Goal: Task Accomplishment & Management: Use online tool/utility

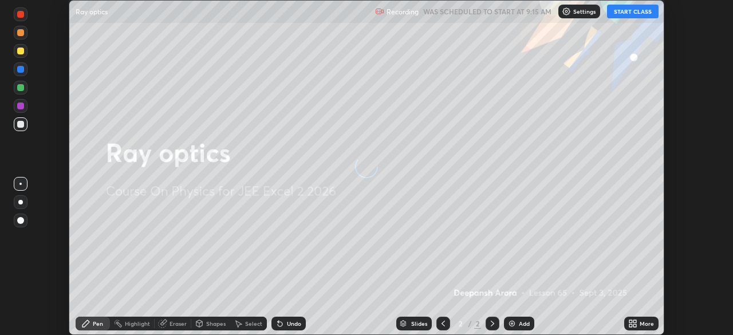
scroll to position [335, 732]
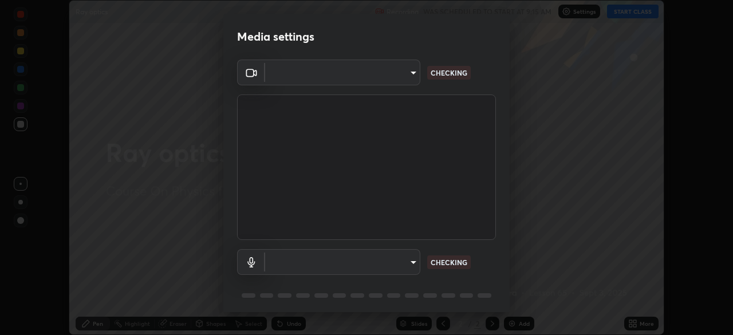
type input "5db4294119dbc9c6a88fe5a8f9d39f7627f32aae7654a0c0705608c08e7ed69f"
click at [413, 258] on body "Erase all Ray optics Recording WAS SCHEDULED TO START AT 9:15 AM Settings START…" at bounding box center [366, 167] width 733 height 335
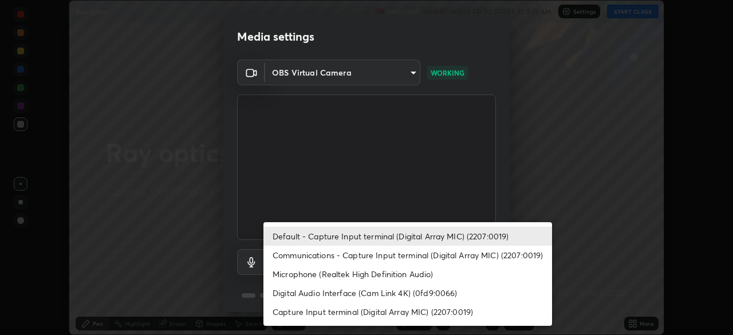
click at [421, 253] on li "Communications - Capture Input terminal (Digital Array MIC) (2207:0019)" at bounding box center [407, 255] width 289 height 19
type input "communications"
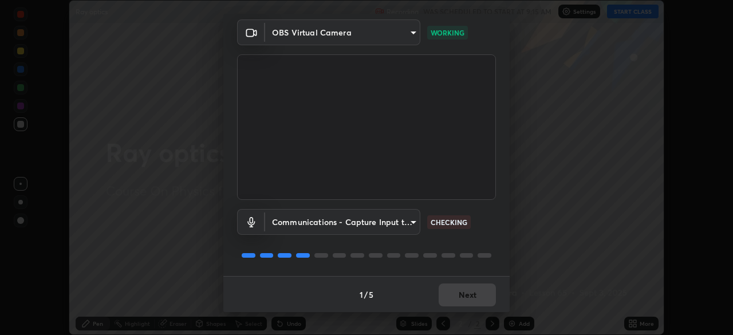
scroll to position [41, 0]
click at [465, 294] on button "Next" at bounding box center [467, 294] width 57 height 23
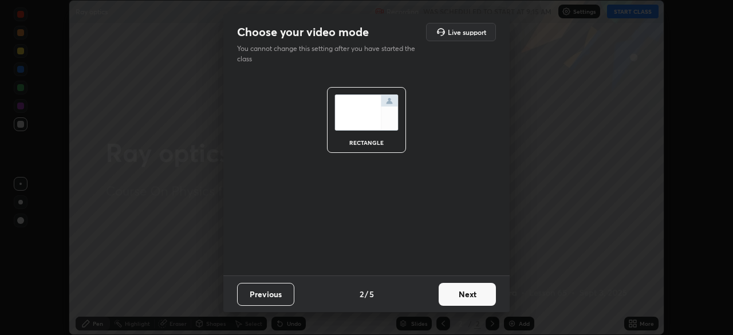
scroll to position [0, 0]
click at [467, 295] on button "Next" at bounding box center [467, 294] width 57 height 23
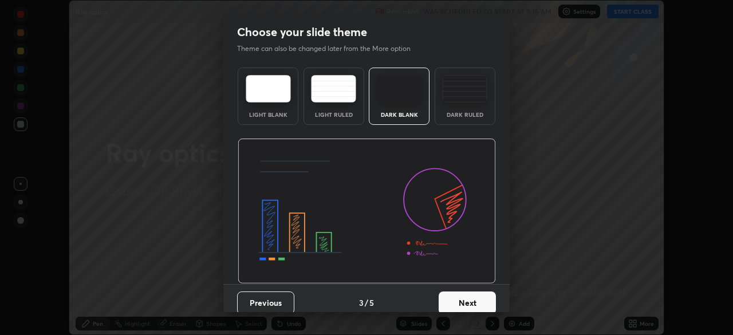
click at [469, 293] on button "Next" at bounding box center [467, 302] width 57 height 23
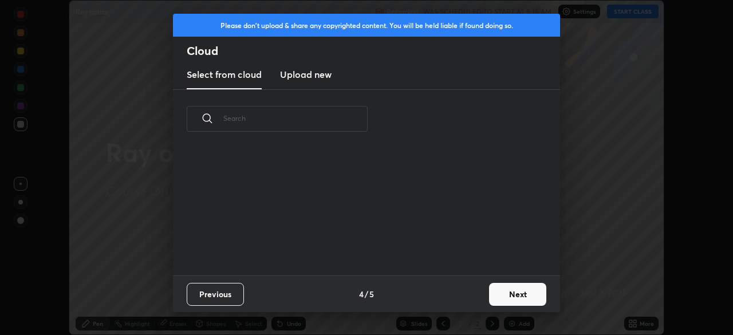
click at [473, 294] on div "Previous 4 / 5 Next" at bounding box center [366, 293] width 387 height 37
click at [475, 298] on div "Previous 4 / 5 Next" at bounding box center [366, 293] width 387 height 37
click at [499, 289] on button "Next" at bounding box center [517, 294] width 57 height 23
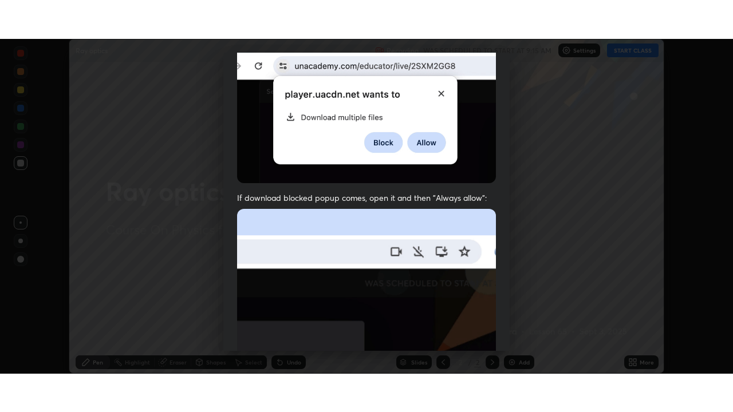
scroll to position [274, 0]
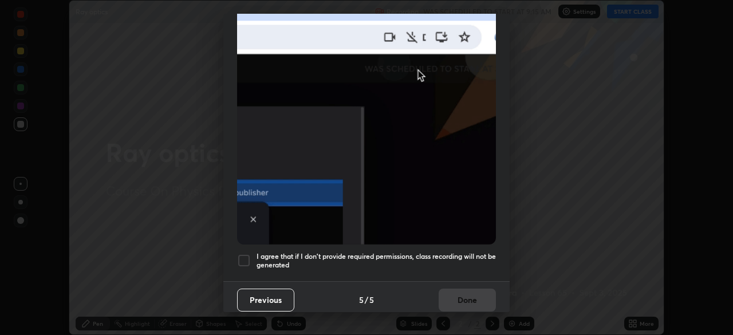
click at [246, 258] on div at bounding box center [244, 261] width 14 height 14
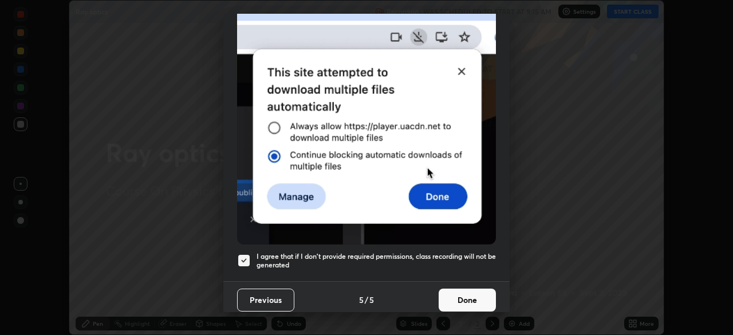
click at [474, 289] on button "Done" at bounding box center [467, 300] width 57 height 23
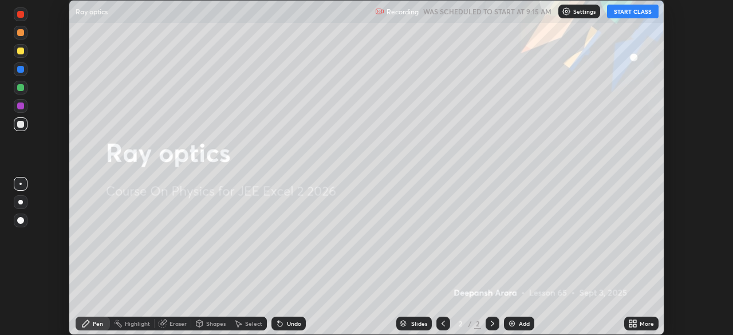
click at [634, 13] on button "START CLASS" at bounding box center [633, 12] width 52 height 14
click at [650, 326] on div "More" at bounding box center [647, 324] width 14 height 6
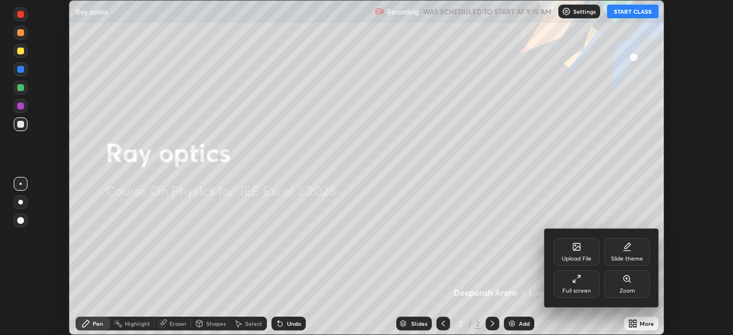
click at [583, 283] on div "Full screen" at bounding box center [577, 283] width 46 height 27
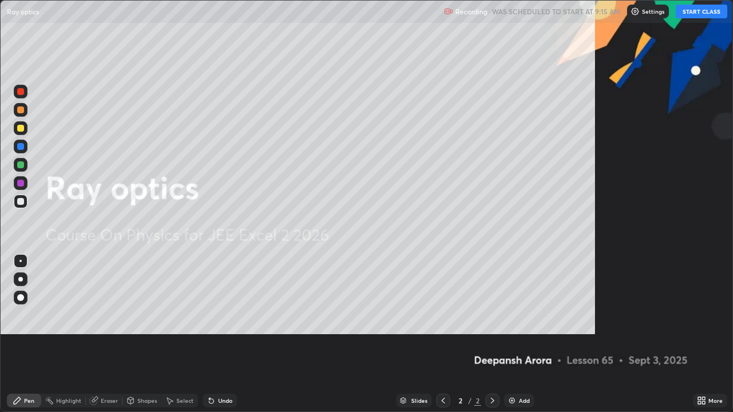
scroll to position [412, 733]
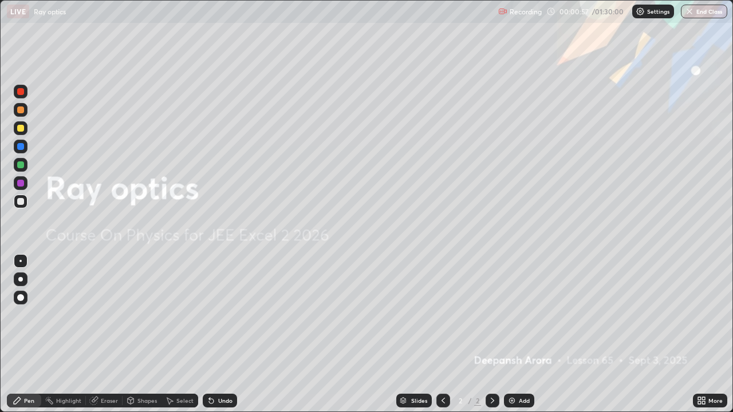
click at [516, 334] on div "Add" at bounding box center [519, 401] width 30 height 14
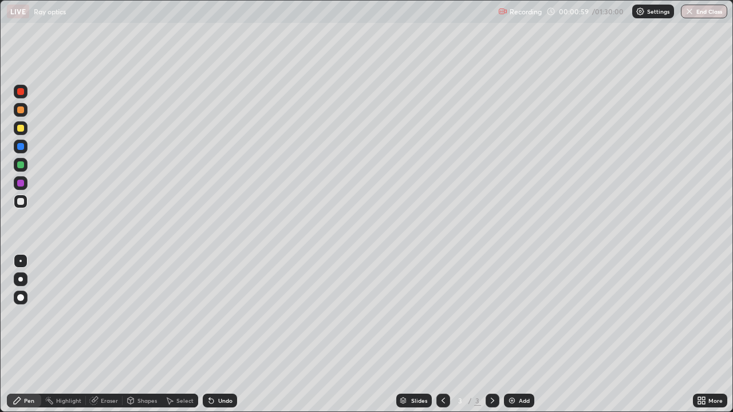
click at [23, 111] on div at bounding box center [20, 109] width 7 height 7
click at [23, 148] on div at bounding box center [20, 146] width 7 height 7
click at [22, 169] on div at bounding box center [21, 165] width 14 height 14
click at [25, 201] on div at bounding box center [21, 202] width 14 height 14
click at [186, 334] on div "Select" at bounding box center [179, 401] width 37 height 14
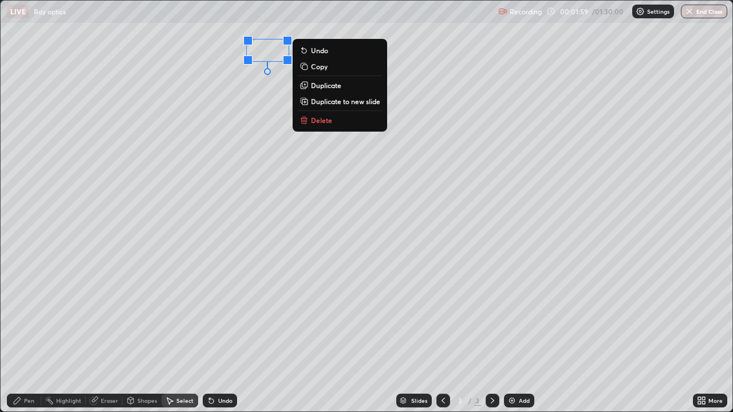
click at [325, 121] on p "Delete" at bounding box center [321, 120] width 21 height 9
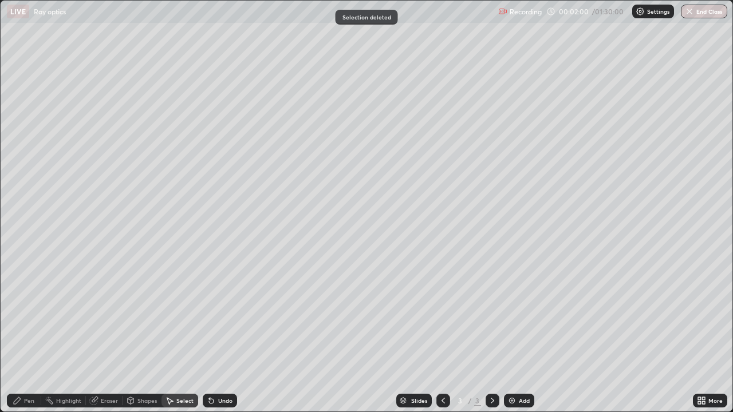
click at [30, 334] on div "Pen" at bounding box center [29, 401] width 10 height 6
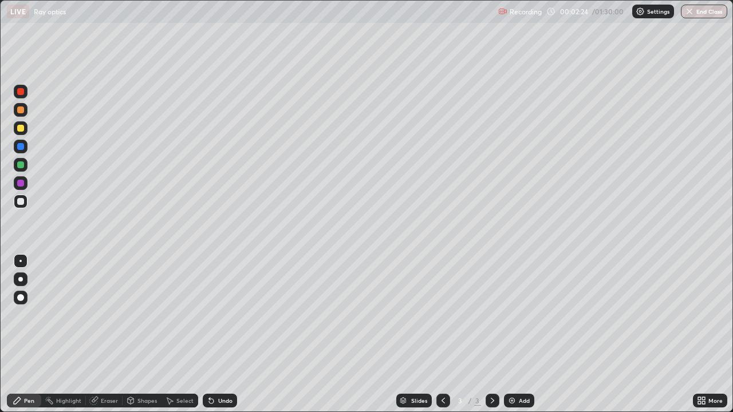
click at [25, 129] on div at bounding box center [21, 128] width 14 height 14
click at [23, 109] on div at bounding box center [20, 109] width 7 height 7
click at [26, 200] on div at bounding box center [21, 202] width 14 height 14
click at [25, 166] on div at bounding box center [21, 165] width 14 height 14
click at [517, 334] on div "Add" at bounding box center [519, 401] width 30 height 14
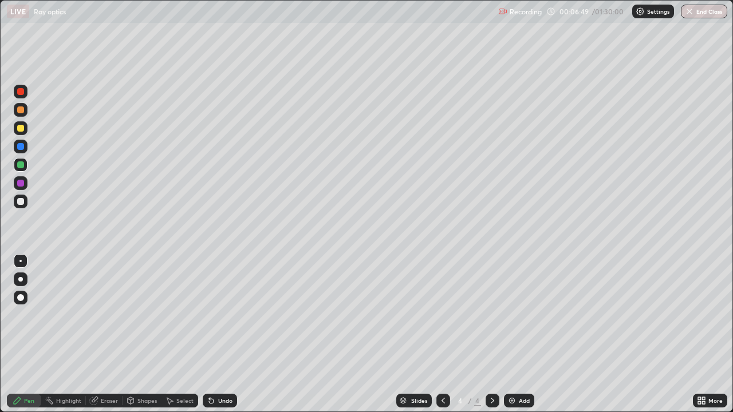
click at [21, 112] on div at bounding box center [20, 109] width 7 height 7
click at [25, 185] on div at bounding box center [21, 183] width 14 height 14
click at [25, 201] on div at bounding box center [21, 202] width 14 height 14
click at [439, 334] on icon at bounding box center [443, 400] width 9 height 9
click at [491, 334] on icon at bounding box center [492, 400] width 9 height 9
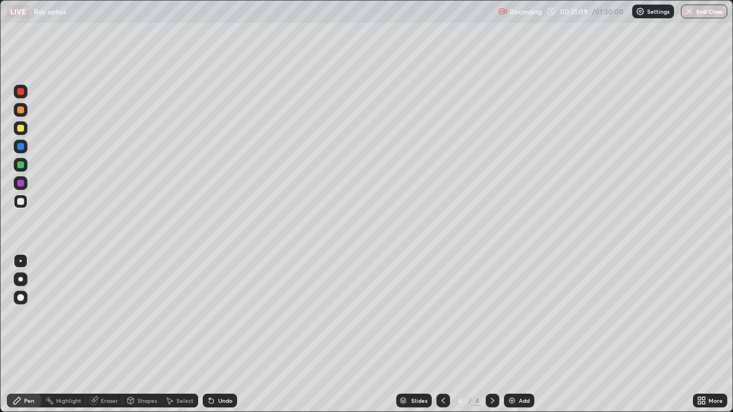
click at [530, 334] on div "Add" at bounding box center [519, 401] width 30 height 14
click at [25, 128] on div at bounding box center [21, 128] width 14 height 14
click at [21, 110] on div at bounding box center [20, 109] width 7 height 7
click at [26, 203] on div at bounding box center [21, 202] width 14 height 14
click at [23, 129] on div at bounding box center [20, 128] width 7 height 7
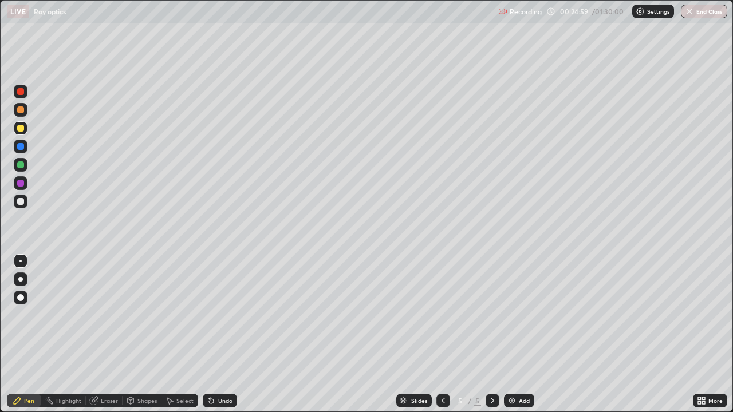
click at [23, 202] on div at bounding box center [20, 201] width 7 height 7
click at [25, 166] on div at bounding box center [21, 165] width 14 height 14
click at [58, 334] on div "Highlight" at bounding box center [63, 401] width 45 height 14
click at [19, 334] on icon at bounding box center [20, 362] width 2 height 2
click at [28, 334] on div "Pen" at bounding box center [29, 401] width 10 height 6
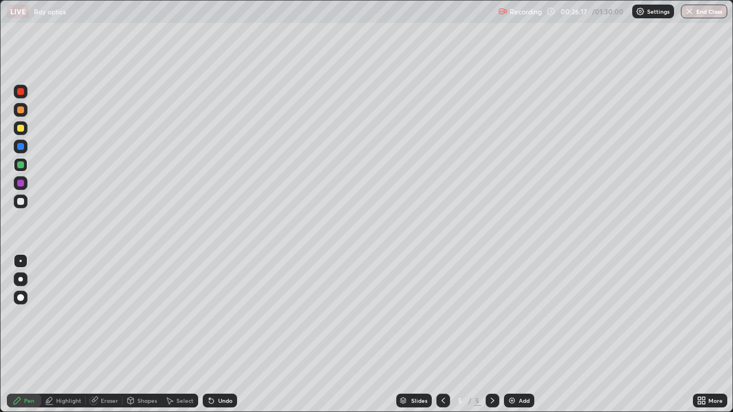
click at [26, 200] on div at bounding box center [21, 202] width 14 height 14
click at [21, 147] on div at bounding box center [20, 146] width 7 height 7
click at [21, 128] on div at bounding box center [20, 128] width 7 height 7
click at [25, 164] on div at bounding box center [21, 165] width 14 height 14
click at [226, 334] on div "Undo" at bounding box center [225, 401] width 14 height 6
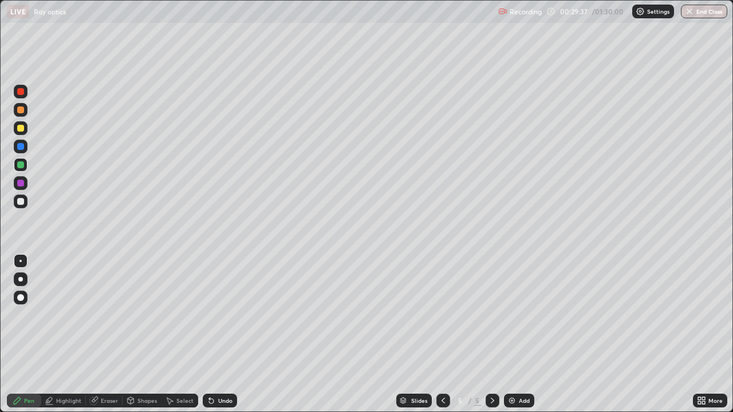
click at [229, 334] on div "Undo" at bounding box center [225, 401] width 14 height 6
click at [21, 147] on div at bounding box center [20, 146] width 7 height 7
click at [220, 334] on div "Undo" at bounding box center [225, 401] width 14 height 6
click at [219, 334] on div "Undo" at bounding box center [220, 401] width 34 height 14
click at [218, 334] on div "Undo" at bounding box center [225, 401] width 14 height 6
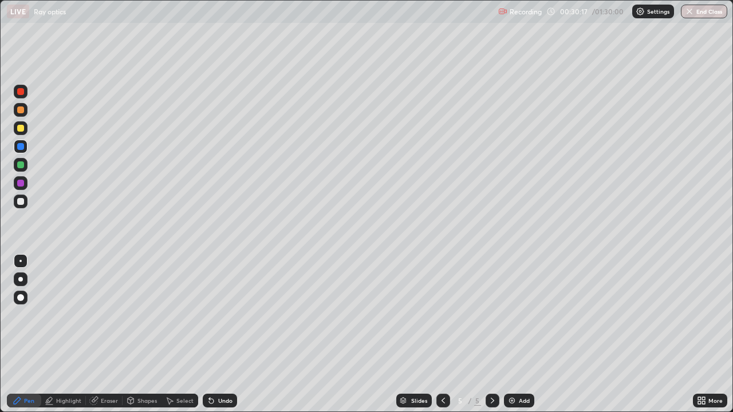
click at [218, 334] on div "Undo" at bounding box center [225, 401] width 14 height 6
click at [219, 334] on div "Undo" at bounding box center [225, 401] width 14 height 6
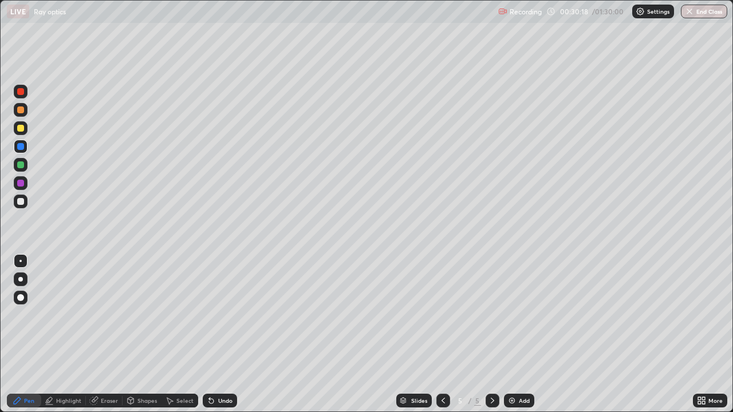
click at [215, 334] on div "Undo" at bounding box center [220, 401] width 34 height 14
click at [218, 334] on div "Undo" at bounding box center [225, 401] width 14 height 6
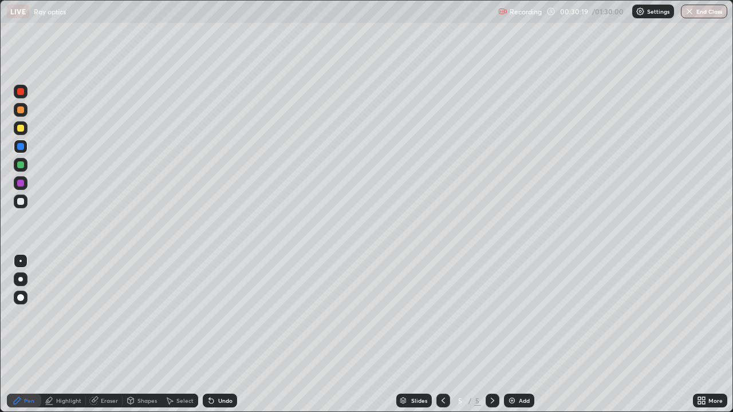
click at [218, 334] on div "Undo" at bounding box center [225, 401] width 14 height 6
click at [210, 334] on icon at bounding box center [211, 401] width 5 height 5
click at [140, 334] on div "Shapes" at bounding box center [146, 401] width 19 height 6
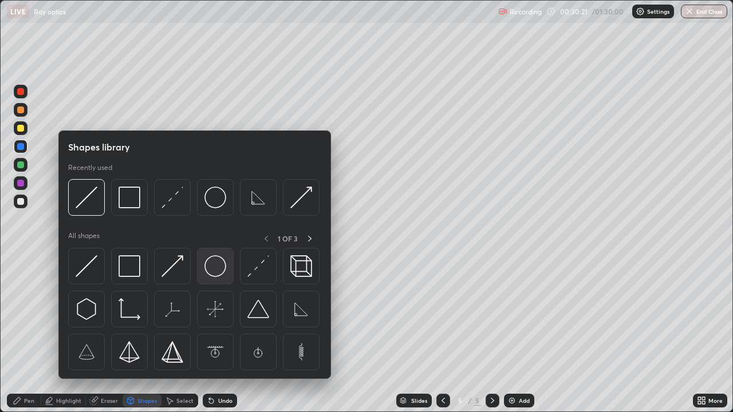
click at [212, 271] on img at bounding box center [215, 266] width 22 height 22
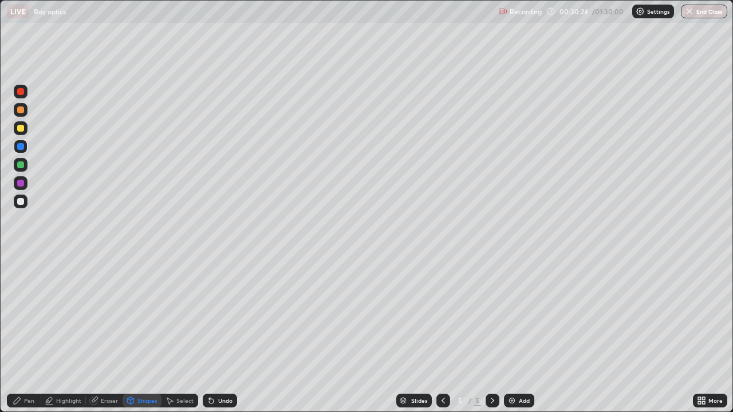
click at [29, 334] on div "Pen" at bounding box center [29, 401] width 10 height 6
click at [21, 165] on div at bounding box center [20, 164] width 7 height 7
click at [69, 334] on div "Highlight" at bounding box center [68, 401] width 25 height 6
click at [25, 334] on div "Pen" at bounding box center [29, 401] width 10 height 6
click at [26, 167] on div at bounding box center [21, 165] width 14 height 14
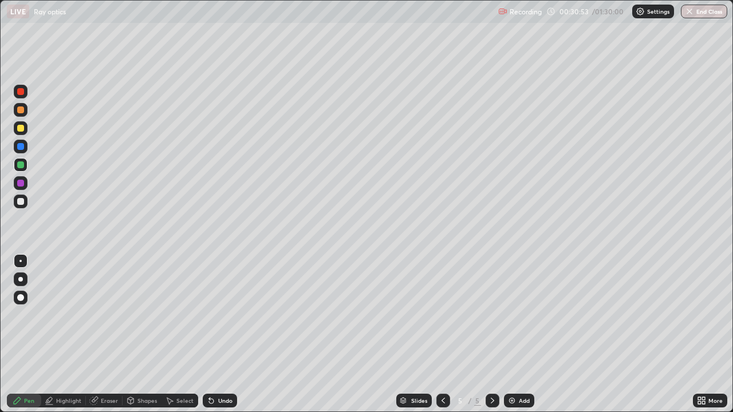
click at [228, 334] on div "Undo" at bounding box center [225, 401] width 14 height 6
click at [230, 334] on div "Undo" at bounding box center [220, 401] width 34 height 14
click at [228, 334] on div "Undo" at bounding box center [225, 401] width 14 height 6
click at [230, 334] on div "Undo" at bounding box center [220, 401] width 34 height 14
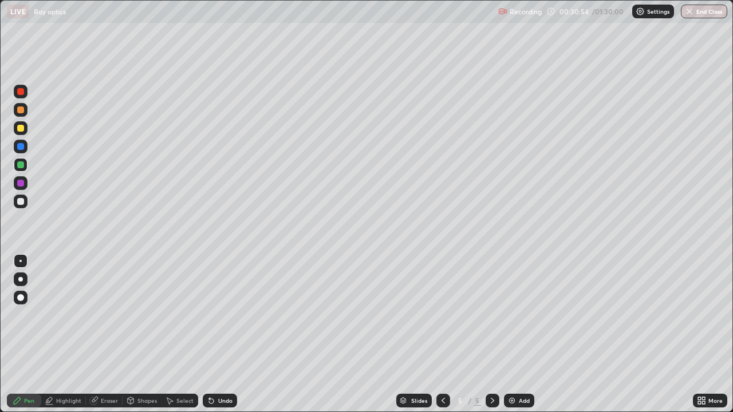
click at [229, 334] on div "Undo" at bounding box center [225, 401] width 14 height 6
click at [231, 334] on div "Undo" at bounding box center [220, 401] width 34 height 14
click at [227, 334] on div "Undo" at bounding box center [220, 401] width 34 height 14
click at [231, 334] on div "Undo" at bounding box center [225, 401] width 14 height 6
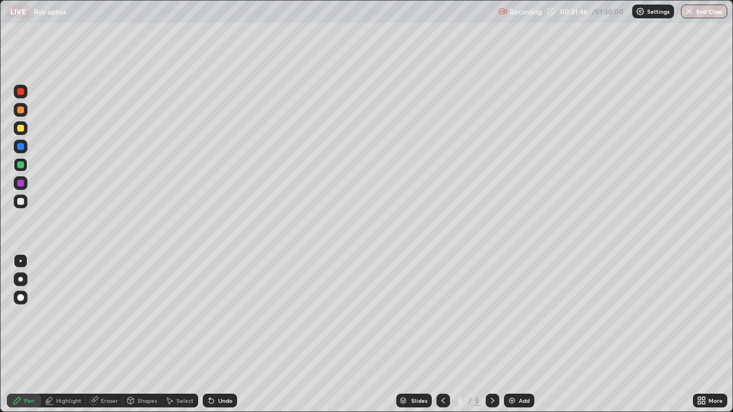
click at [230, 334] on div "Undo" at bounding box center [220, 401] width 34 height 14
click at [227, 334] on div "Undo" at bounding box center [220, 401] width 34 height 14
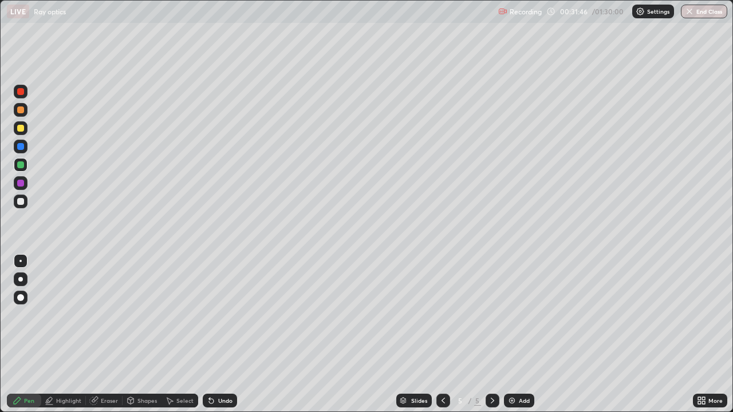
click at [223, 334] on div "Undo" at bounding box center [225, 401] width 14 height 6
click at [222, 334] on div "Undo" at bounding box center [220, 401] width 34 height 14
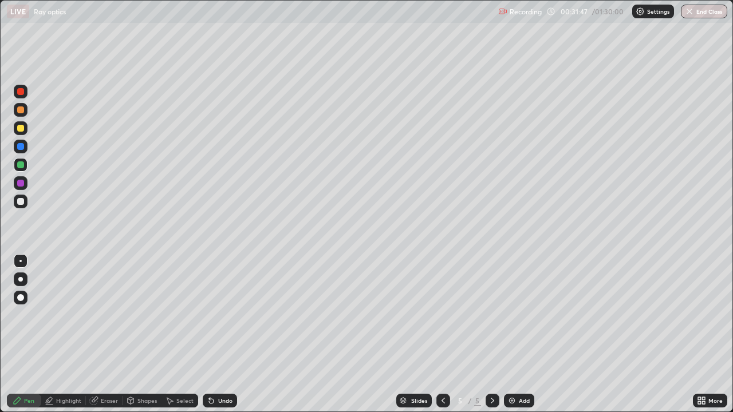
click at [222, 334] on div "Undo" at bounding box center [220, 401] width 34 height 14
click at [223, 334] on div "Undo" at bounding box center [220, 401] width 34 height 14
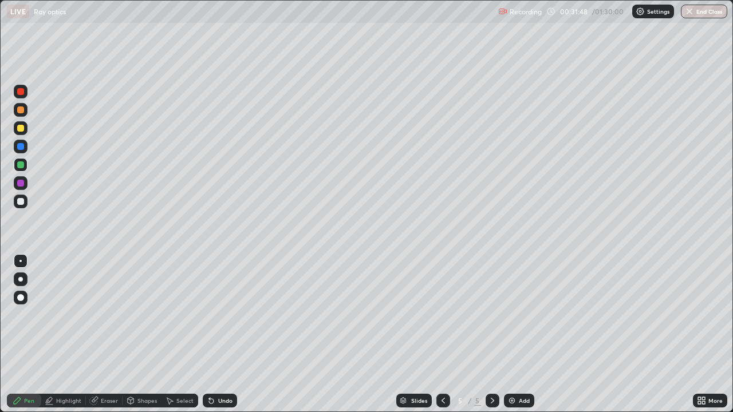
click at [223, 334] on div "Undo" at bounding box center [220, 401] width 34 height 14
click at [225, 334] on div "Undo" at bounding box center [220, 401] width 34 height 14
click at [21, 200] on div at bounding box center [20, 201] width 7 height 7
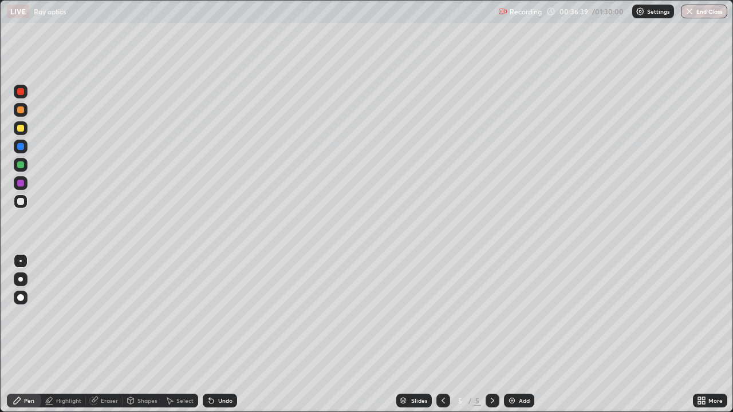
click at [516, 334] on div "Add" at bounding box center [519, 401] width 30 height 14
click at [21, 202] on div at bounding box center [20, 201] width 7 height 7
click at [25, 164] on div at bounding box center [21, 165] width 14 height 14
click at [20, 204] on div at bounding box center [20, 201] width 7 height 7
click at [75, 334] on div "Highlight" at bounding box center [68, 401] width 25 height 6
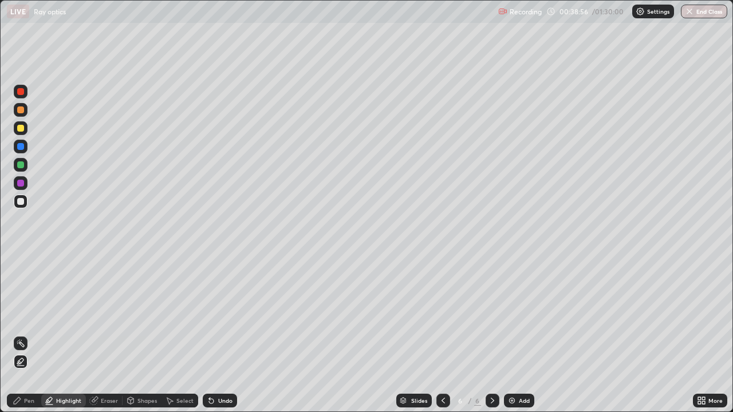
click at [26, 334] on div at bounding box center [21, 362] width 14 height 14
click at [31, 334] on div "Pen" at bounding box center [29, 401] width 10 height 6
click at [22, 208] on div at bounding box center [21, 202] width 14 height 14
click at [21, 165] on div at bounding box center [20, 164] width 7 height 7
click at [70, 334] on div "Highlight" at bounding box center [68, 401] width 25 height 6
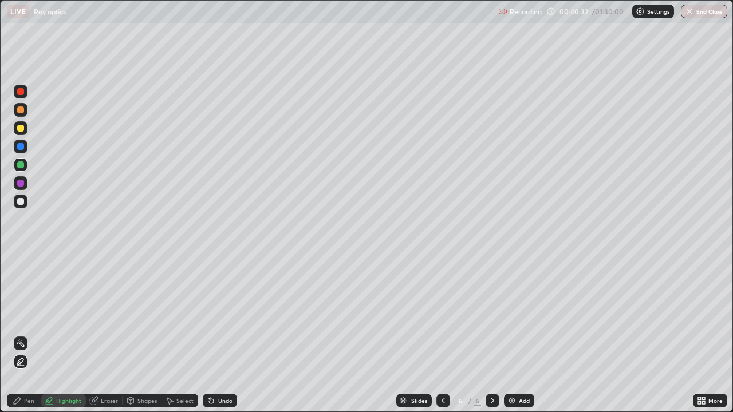
click at [22, 334] on icon at bounding box center [20, 361] width 9 height 9
click at [23, 201] on div at bounding box center [20, 201] width 7 height 7
click at [31, 334] on div "Pen" at bounding box center [24, 401] width 34 height 14
click at [26, 199] on div at bounding box center [21, 202] width 14 height 14
click at [22, 127] on div at bounding box center [20, 128] width 7 height 7
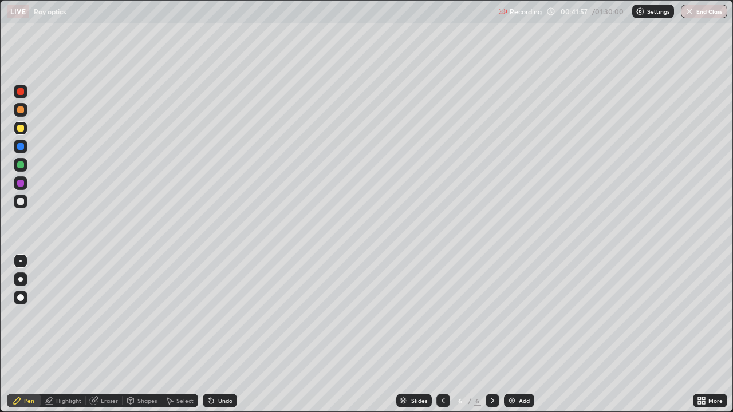
click at [22, 164] on div at bounding box center [20, 164] width 7 height 7
click at [27, 128] on div at bounding box center [21, 128] width 14 height 14
click at [25, 200] on div at bounding box center [21, 202] width 14 height 14
click at [26, 164] on div at bounding box center [21, 165] width 14 height 14
click at [231, 334] on div "Undo" at bounding box center [225, 401] width 14 height 6
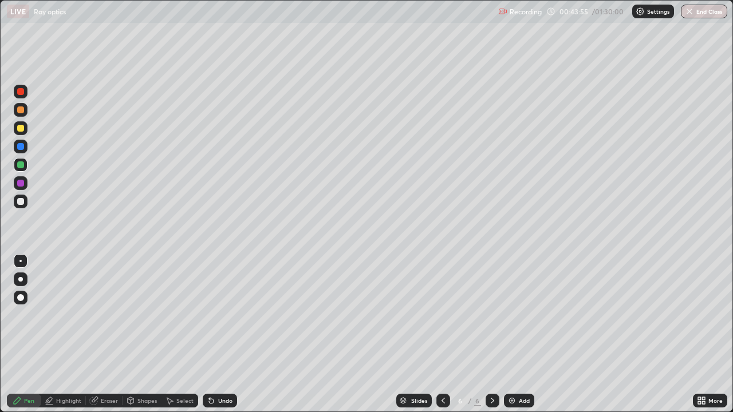
click at [229, 334] on div "Undo" at bounding box center [225, 401] width 14 height 6
click at [522, 334] on div "Add" at bounding box center [519, 401] width 30 height 14
click at [25, 183] on div at bounding box center [21, 183] width 14 height 14
click at [71, 334] on div "Highlight" at bounding box center [68, 401] width 25 height 6
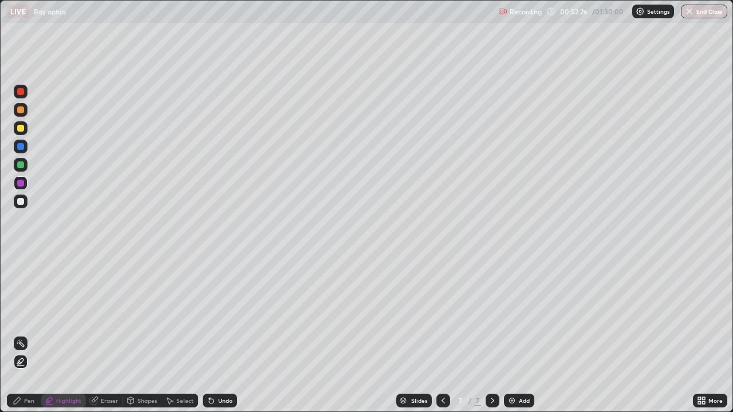
click at [25, 165] on div at bounding box center [21, 165] width 14 height 14
click at [22, 148] on div at bounding box center [20, 146] width 7 height 7
click at [25, 165] on div at bounding box center [21, 165] width 14 height 14
click at [26, 110] on div at bounding box center [21, 110] width 14 height 14
click at [34, 334] on div "Pen" at bounding box center [29, 401] width 10 height 6
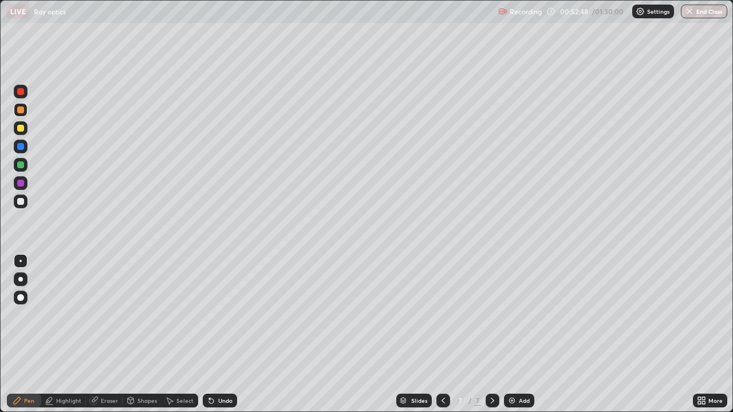
click at [21, 200] on div at bounding box center [20, 201] width 7 height 7
click at [155, 334] on div "Shapes" at bounding box center [146, 401] width 19 height 6
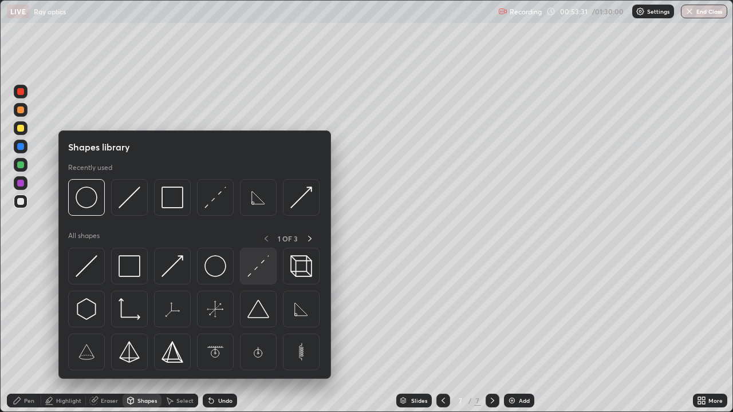
click at [256, 273] on img at bounding box center [258, 266] width 22 height 22
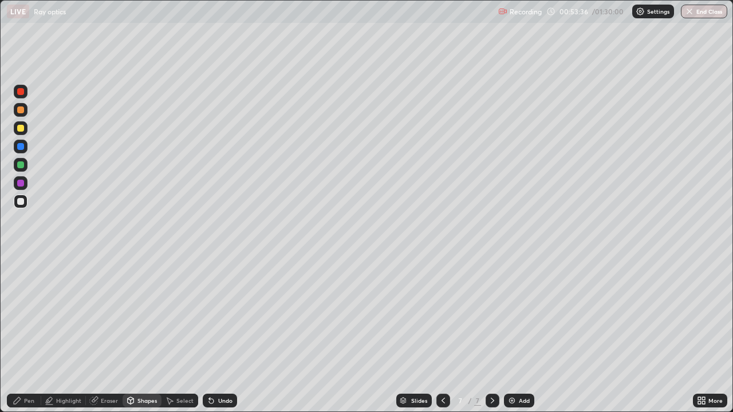
click at [31, 334] on div "Pen" at bounding box center [29, 401] width 10 height 6
click at [23, 200] on div at bounding box center [20, 201] width 7 height 7
click at [23, 112] on div at bounding box center [21, 110] width 14 height 14
click at [25, 203] on div at bounding box center [21, 202] width 14 height 14
click at [73, 334] on div "Highlight" at bounding box center [68, 401] width 25 height 6
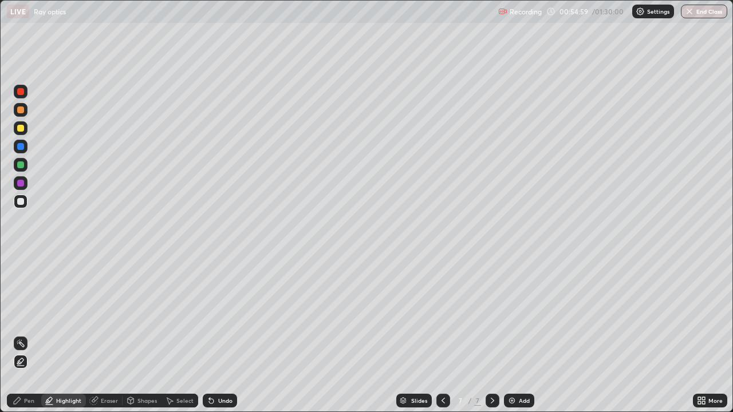
click at [19, 334] on icon at bounding box center [20, 361] width 9 height 9
click at [25, 168] on div at bounding box center [21, 165] width 14 height 14
click at [27, 109] on div at bounding box center [21, 110] width 14 height 14
click at [26, 334] on div "Pen" at bounding box center [29, 401] width 10 height 6
click at [23, 200] on div at bounding box center [20, 201] width 7 height 7
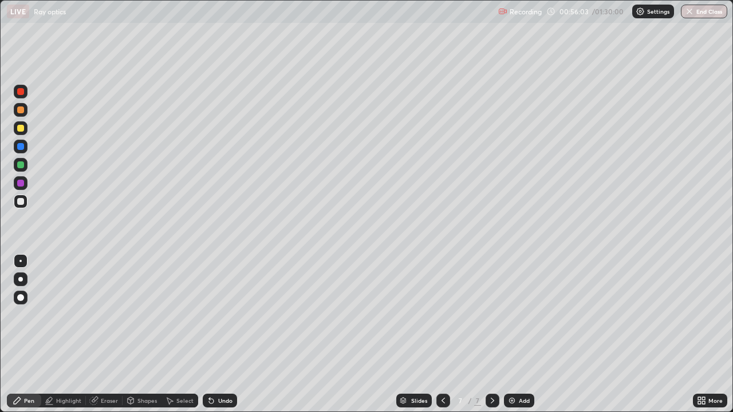
click at [26, 334] on div "Pen" at bounding box center [29, 401] width 10 height 6
click at [22, 181] on div at bounding box center [20, 183] width 7 height 7
click at [23, 334] on div "Pen" at bounding box center [24, 401] width 34 height 14
click at [26, 199] on div at bounding box center [21, 202] width 14 height 14
click at [21, 165] on div at bounding box center [20, 164] width 7 height 7
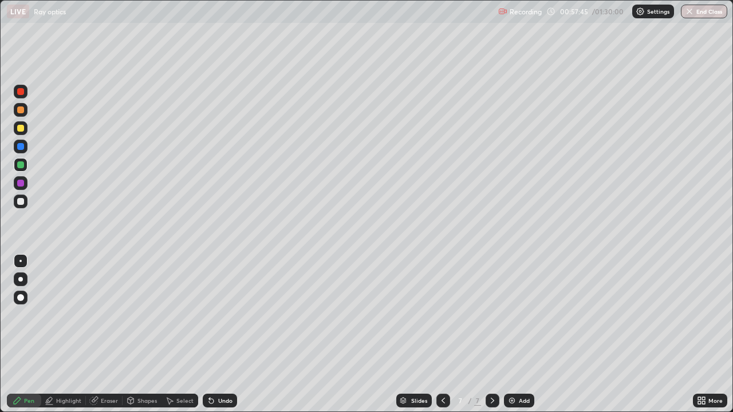
click at [111, 334] on div "Eraser" at bounding box center [104, 401] width 37 height 14
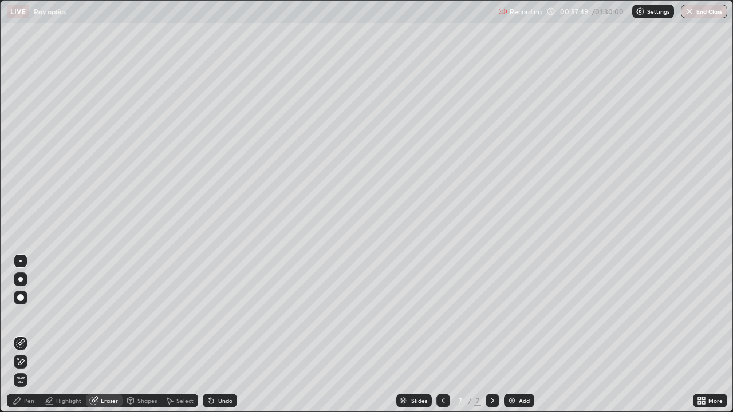
click at [30, 334] on div "Pen" at bounding box center [29, 401] width 10 height 6
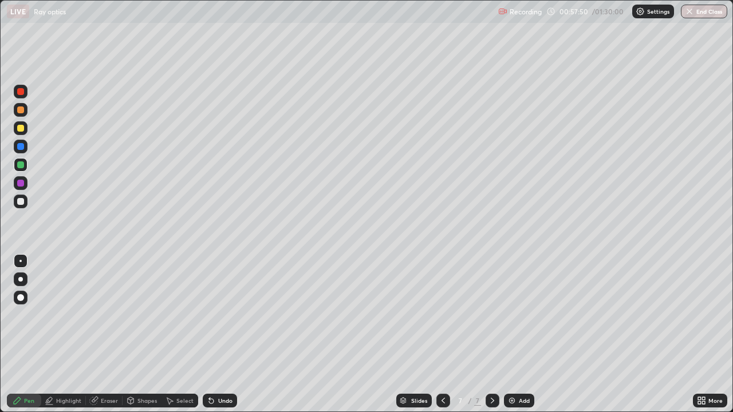
click at [23, 204] on div at bounding box center [21, 202] width 14 height 14
click at [530, 334] on div "Add" at bounding box center [519, 401] width 30 height 14
click at [21, 111] on div at bounding box center [20, 109] width 7 height 7
click at [21, 201] on div at bounding box center [20, 201] width 7 height 7
click at [25, 131] on div at bounding box center [21, 128] width 14 height 14
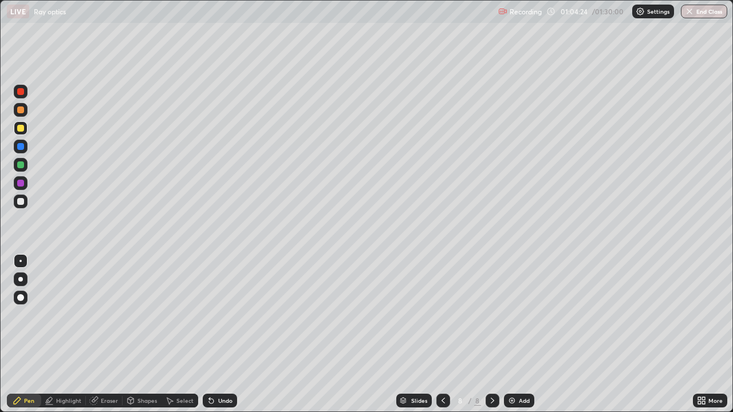
click at [65, 334] on div "Highlight" at bounding box center [68, 401] width 25 height 6
click at [21, 334] on icon at bounding box center [20, 361] width 9 height 9
click at [21, 169] on div at bounding box center [21, 165] width 14 height 14
click at [21, 202] on div at bounding box center [20, 201] width 7 height 7
click at [25, 334] on div "Pen" at bounding box center [29, 401] width 10 height 6
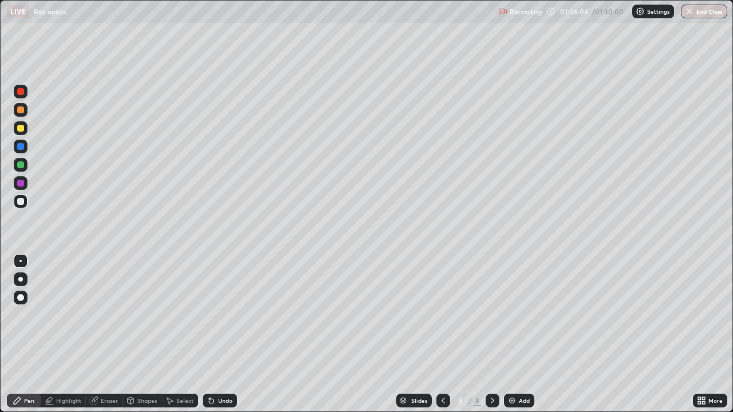
click at [25, 127] on div at bounding box center [21, 128] width 14 height 14
click at [24, 169] on div at bounding box center [21, 165] width 14 height 14
click at [19, 206] on div at bounding box center [21, 202] width 14 height 14
click at [21, 165] on div at bounding box center [20, 164] width 7 height 7
click at [517, 334] on div "Add" at bounding box center [519, 401] width 30 height 14
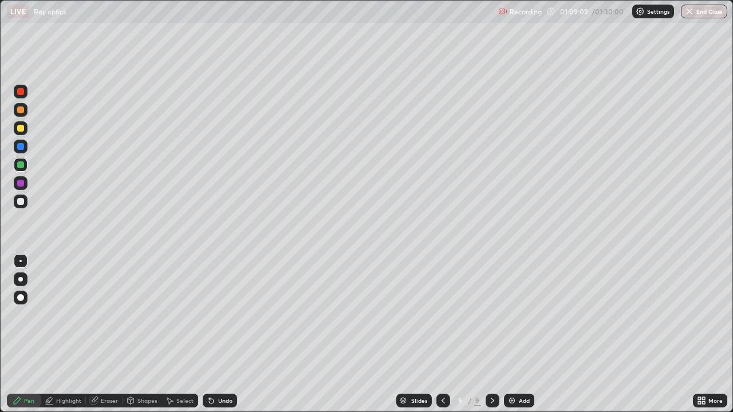
click at [25, 204] on div at bounding box center [21, 202] width 14 height 14
click at [25, 130] on div at bounding box center [21, 128] width 14 height 14
click at [27, 202] on div at bounding box center [21, 202] width 14 height 14
click at [21, 128] on div at bounding box center [20, 128] width 7 height 7
click at [0, 334] on div "Setting up your live class" at bounding box center [366, 206] width 733 height 412
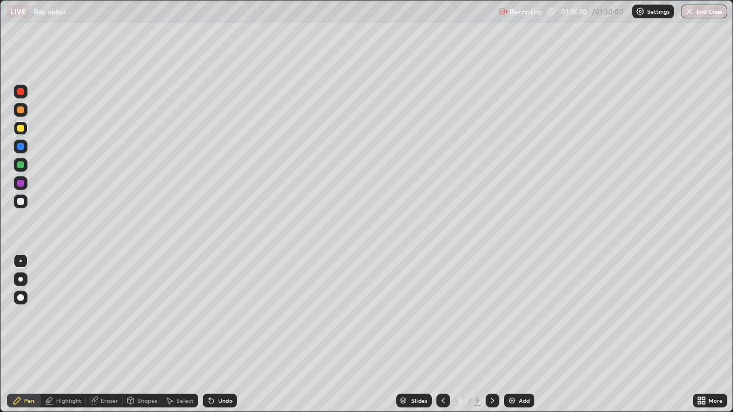
click at [23, 109] on div at bounding box center [20, 109] width 7 height 7
click at [23, 166] on div at bounding box center [20, 164] width 7 height 7
click at [21, 128] on div at bounding box center [20, 128] width 7 height 7
click at [22, 112] on div at bounding box center [20, 109] width 7 height 7
click at [27, 92] on div at bounding box center [21, 92] width 14 height 14
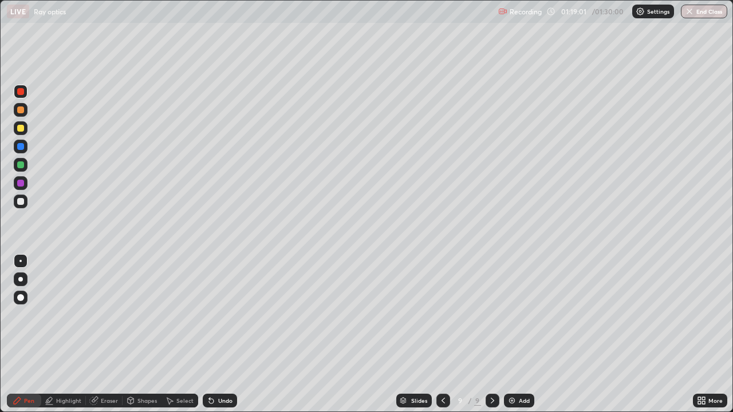
click at [26, 112] on div at bounding box center [21, 110] width 14 height 14
click at [21, 201] on div at bounding box center [20, 201] width 7 height 7
click at [437, 334] on div at bounding box center [443, 401] width 14 height 14
click at [491, 334] on icon at bounding box center [492, 400] width 9 height 9
click at [443, 334] on icon at bounding box center [443, 400] width 9 height 9
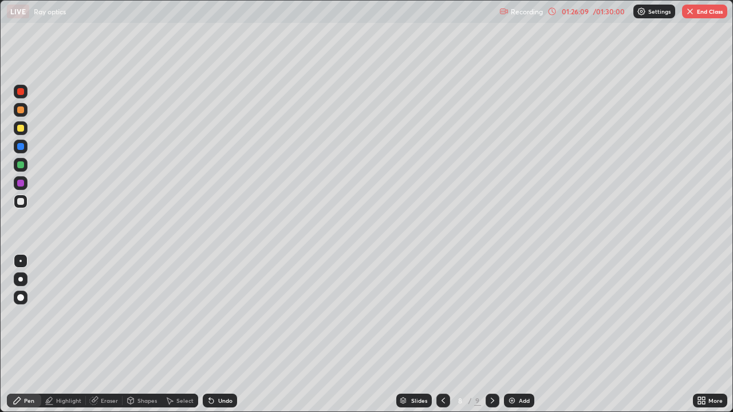
click at [696, 8] on button "End Class" at bounding box center [704, 12] width 45 height 14
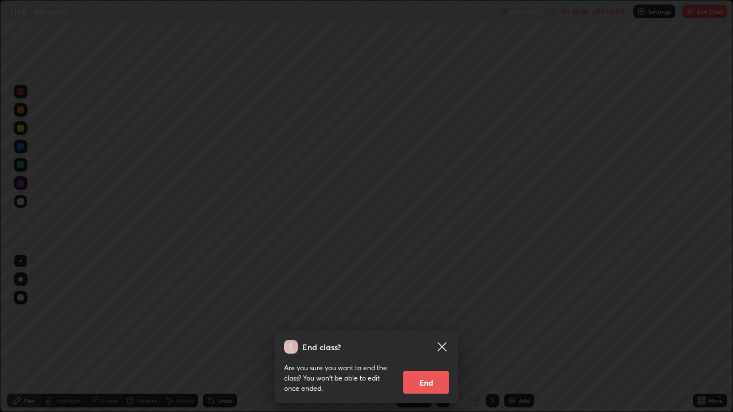
click at [435, 334] on button "End" at bounding box center [426, 382] width 46 height 23
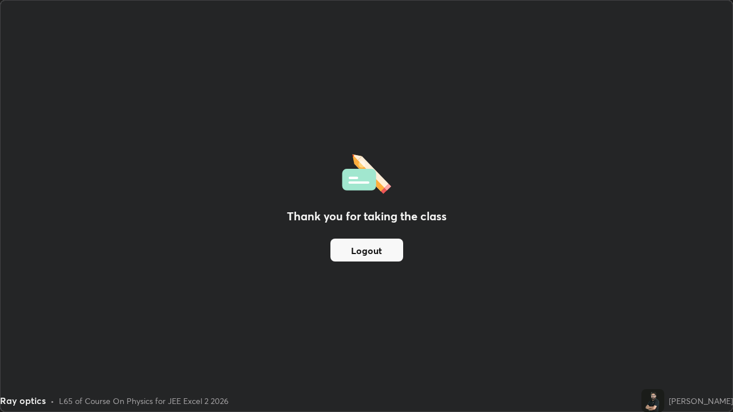
click at [376, 252] on button "Logout" at bounding box center [366, 250] width 73 height 23
